Goal: Information Seeking & Learning: Understand process/instructions

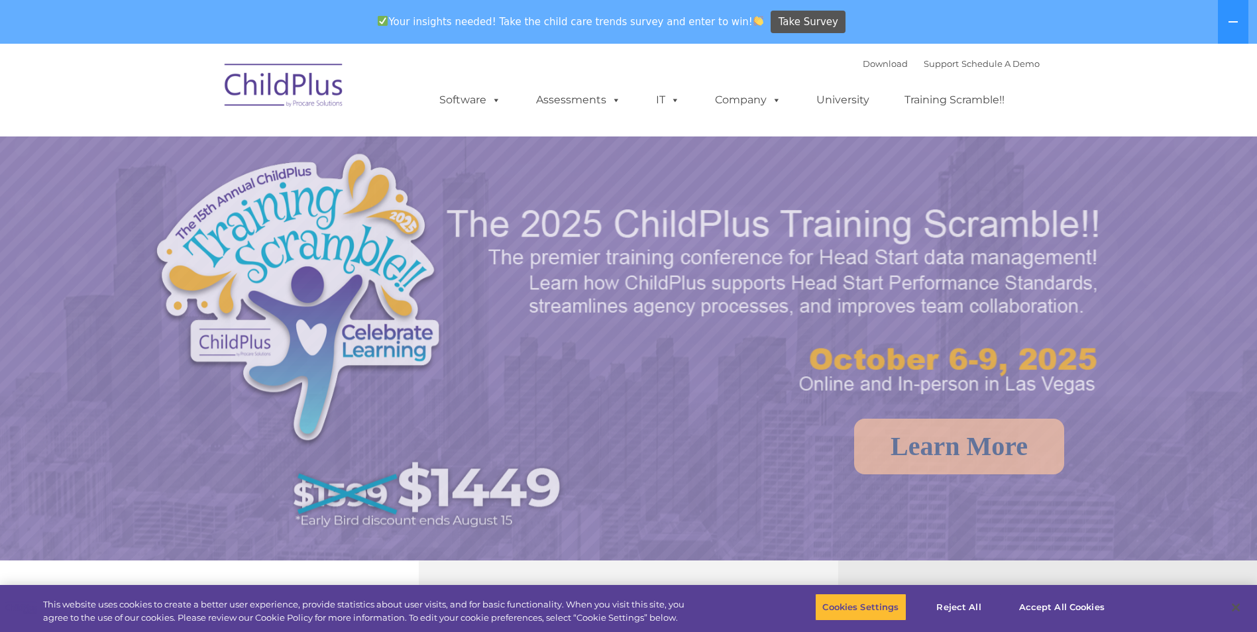
select select "MEDIUM"
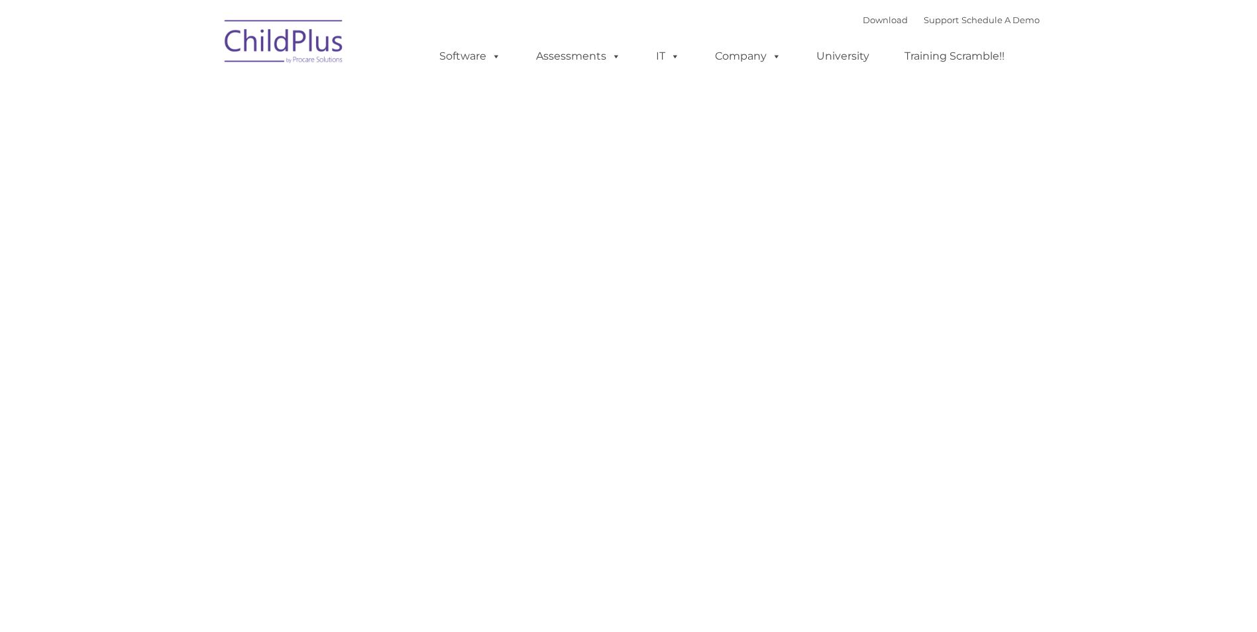
type input ""
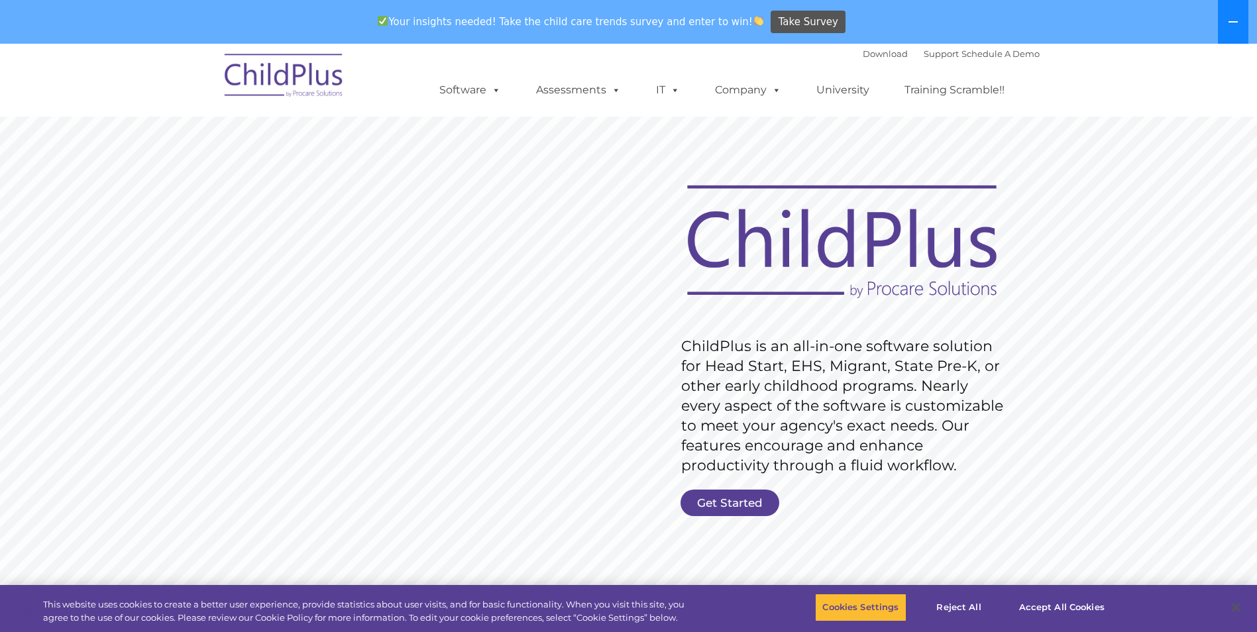
click at [1236, 30] on button at bounding box center [1233, 22] width 30 height 44
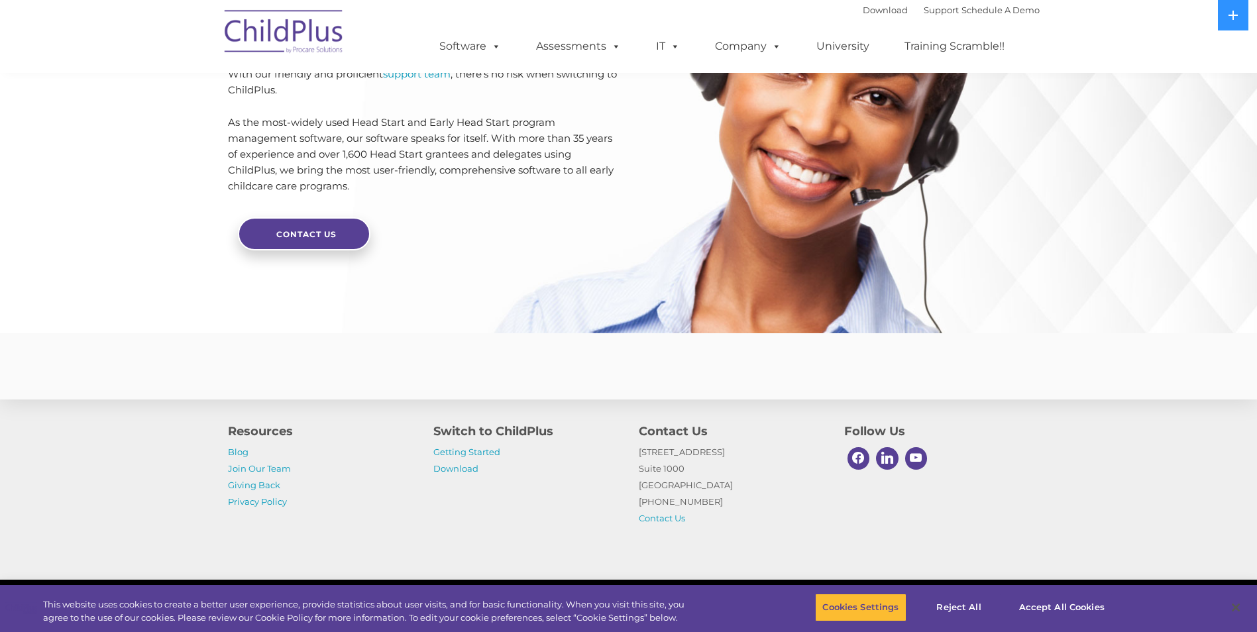
scroll to position [3100, 0]
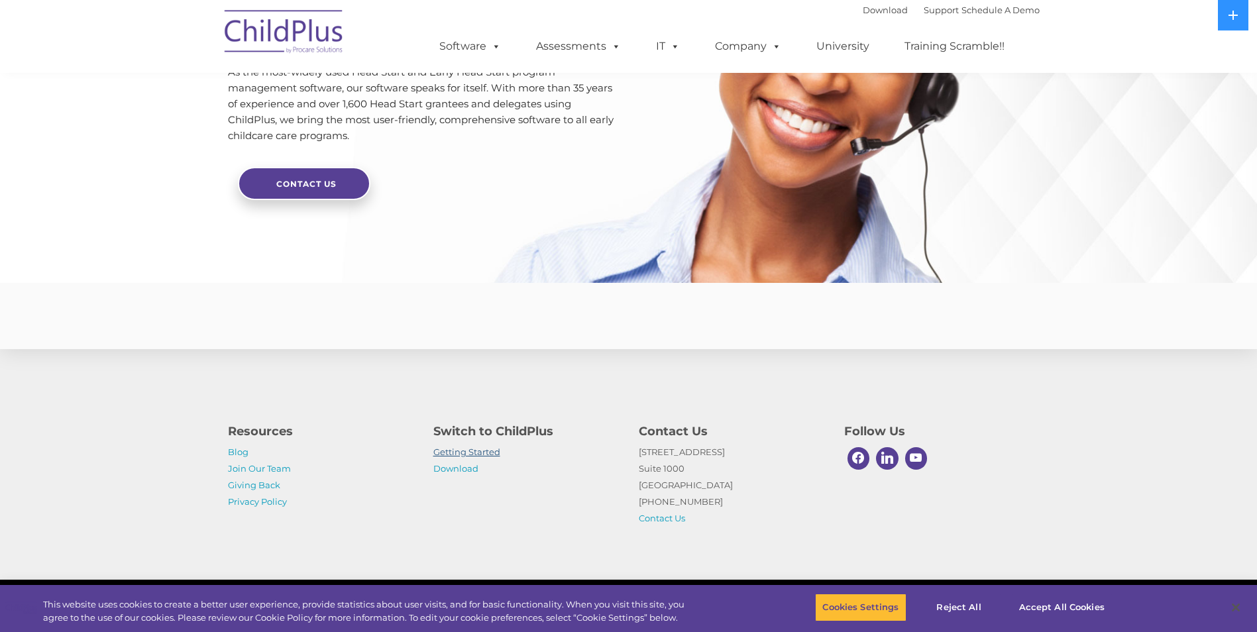
click at [457, 455] on link "Getting Started" at bounding box center [466, 452] width 67 height 11
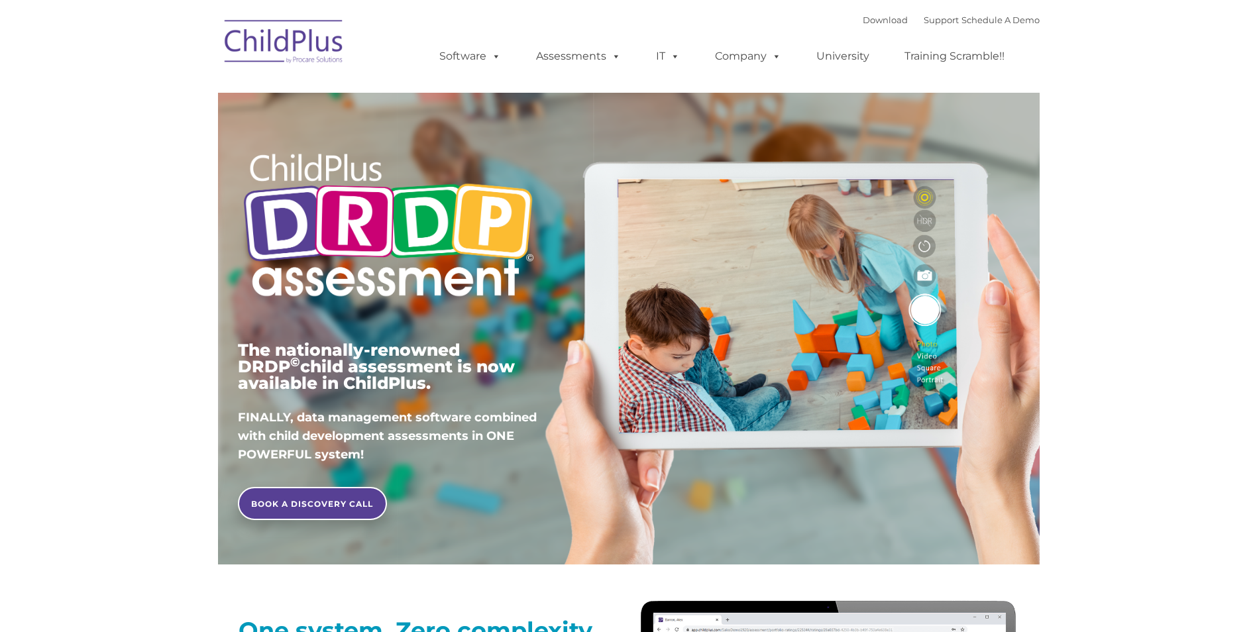
type input ""
